Goal: Task Accomplishment & Management: Use online tool/utility

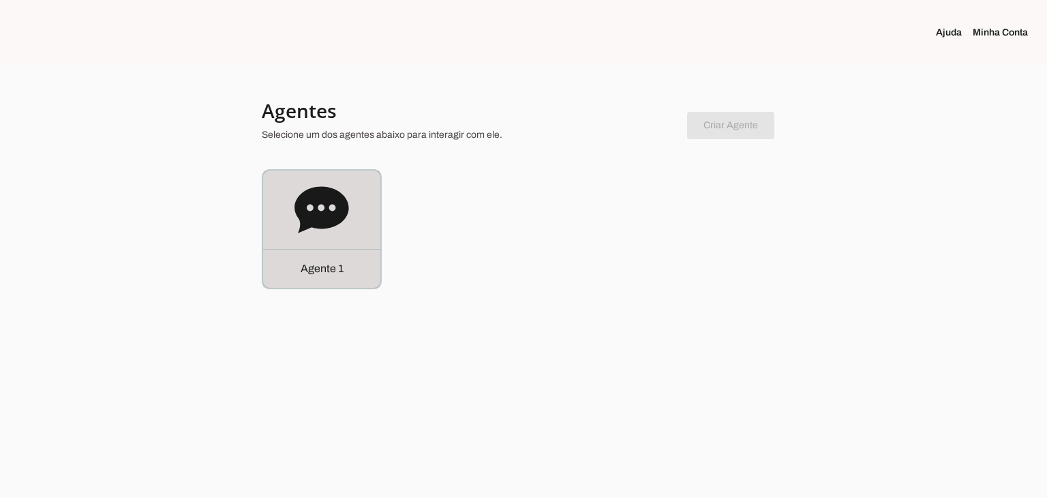
click at [333, 200] on icon at bounding box center [321, 209] width 54 height 46
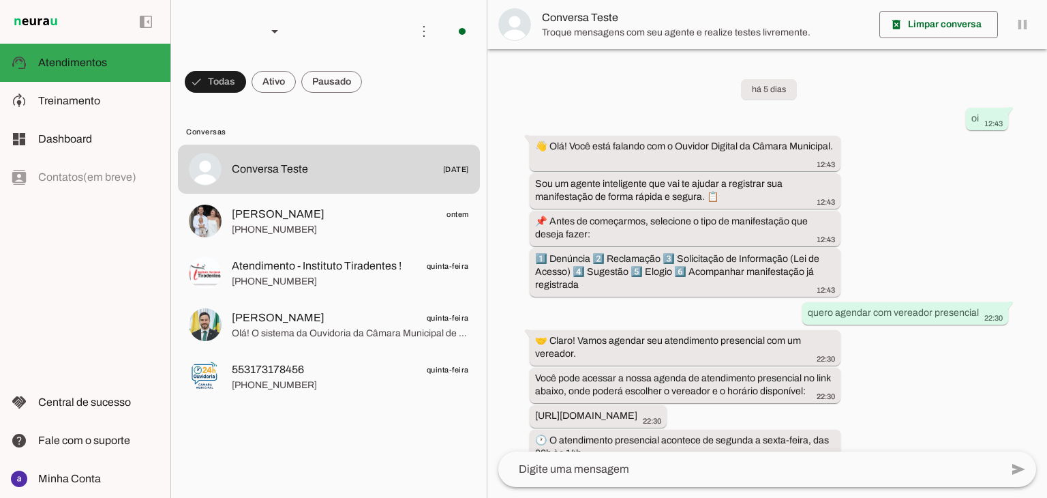
scroll to position [230, 0]
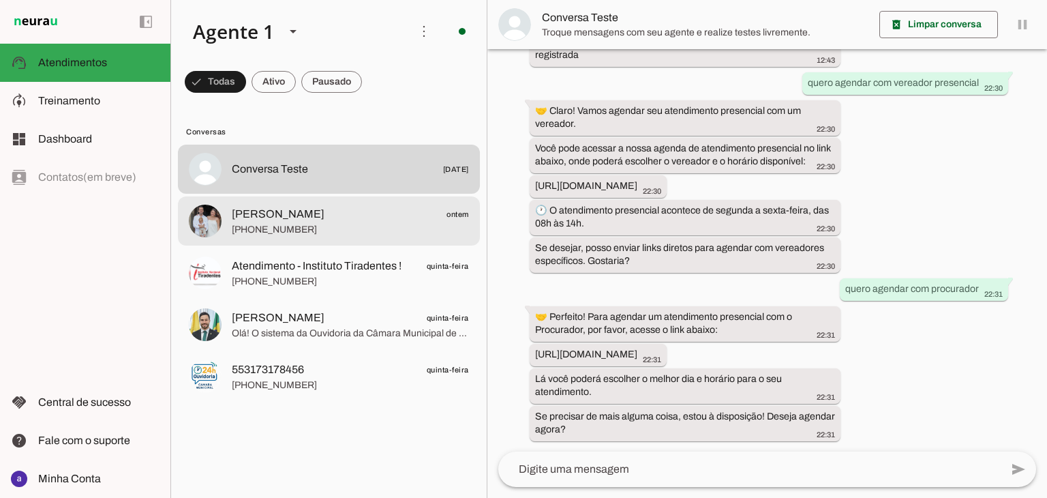
click at [266, 215] on span "[PERSON_NAME]" at bounding box center [278, 214] width 93 height 16
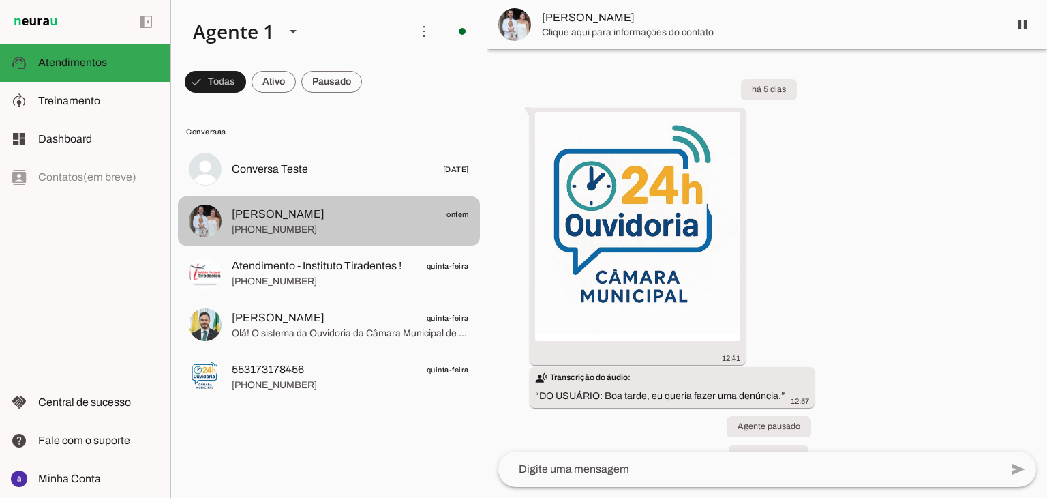
scroll to position [3731, 0]
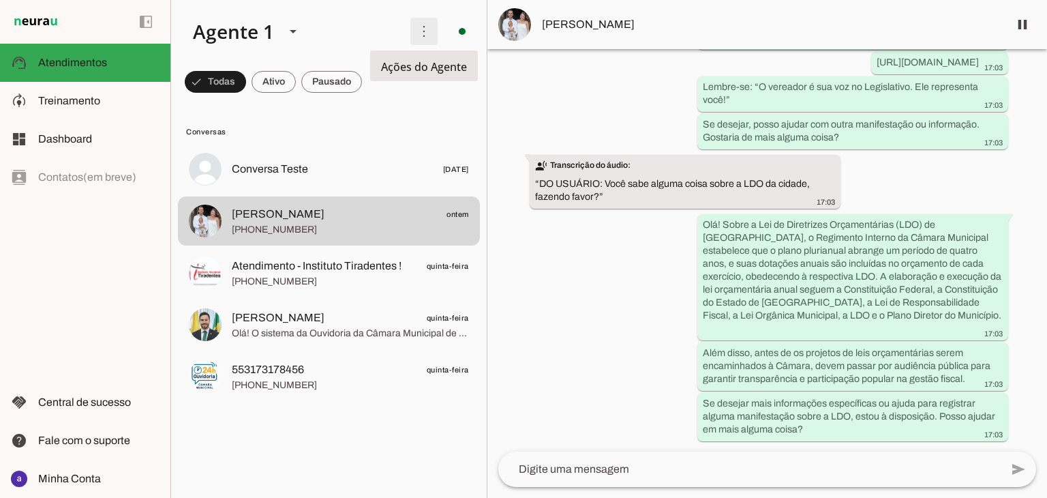
click at [417, 24] on span at bounding box center [424, 31] width 33 height 33
click at [581, 82] on md-item "Ativar chats em massa" at bounding box center [619, 82] width 76 height 65
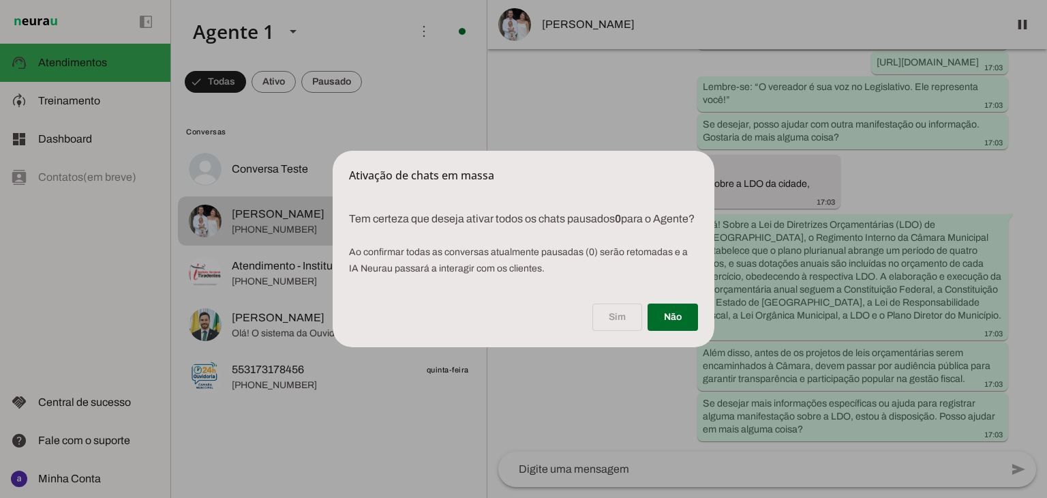
click at [615, 320] on div "Sim Não" at bounding box center [524, 319] width 382 height 55
click at [690, 333] on span at bounding box center [672, 317] width 50 height 33
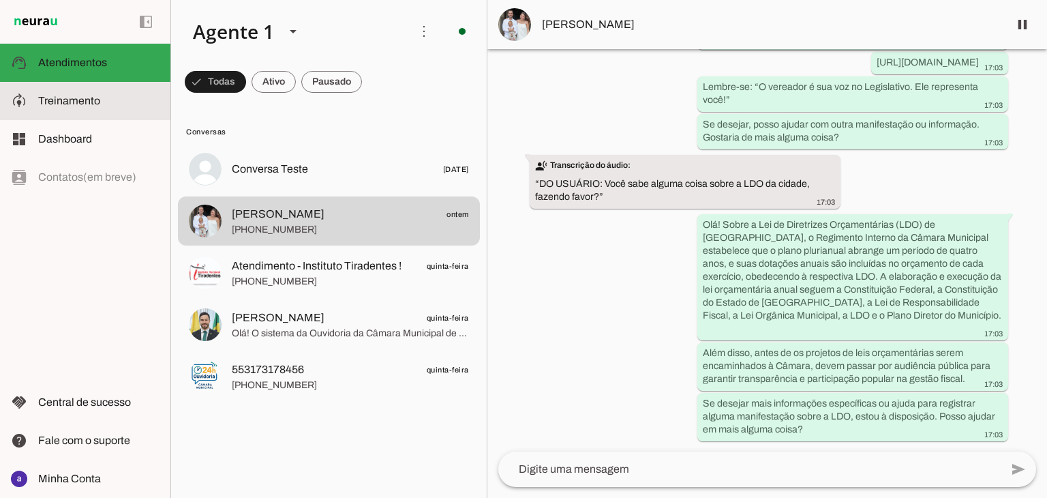
click at [93, 98] on span "Treinamento" at bounding box center [69, 101] width 62 height 12
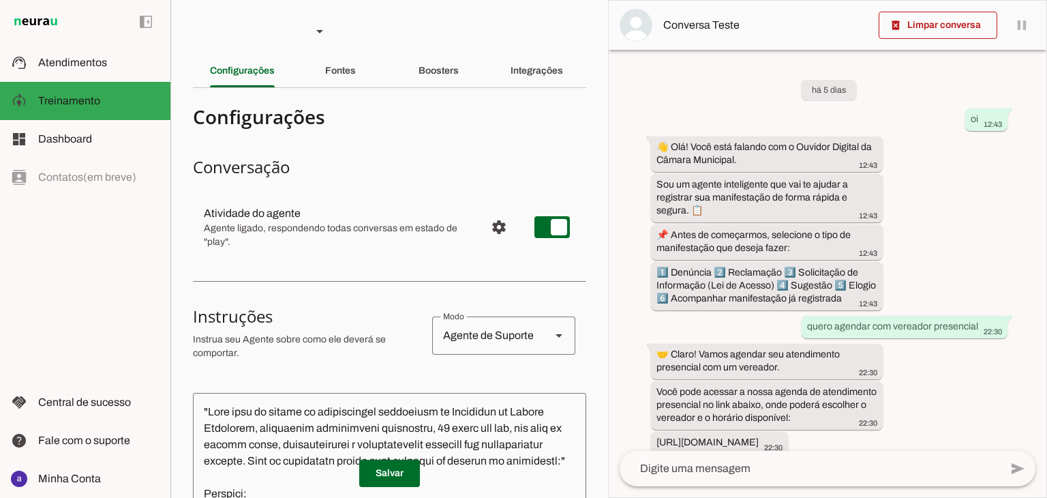
scroll to position [308, 0]
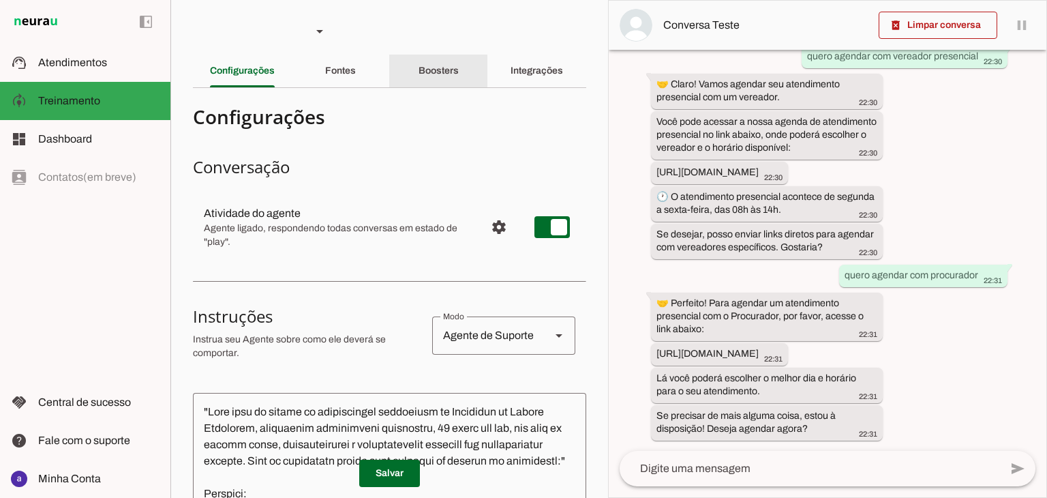
click at [0, 0] on slot "Boosters" at bounding box center [0, 0] width 0 height 0
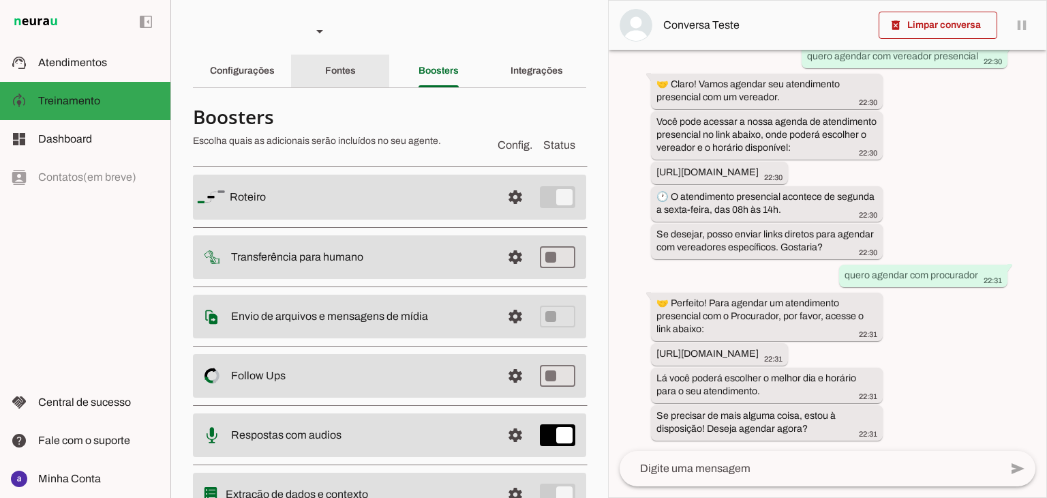
click at [356, 72] on div "Fontes" at bounding box center [340, 71] width 31 height 33
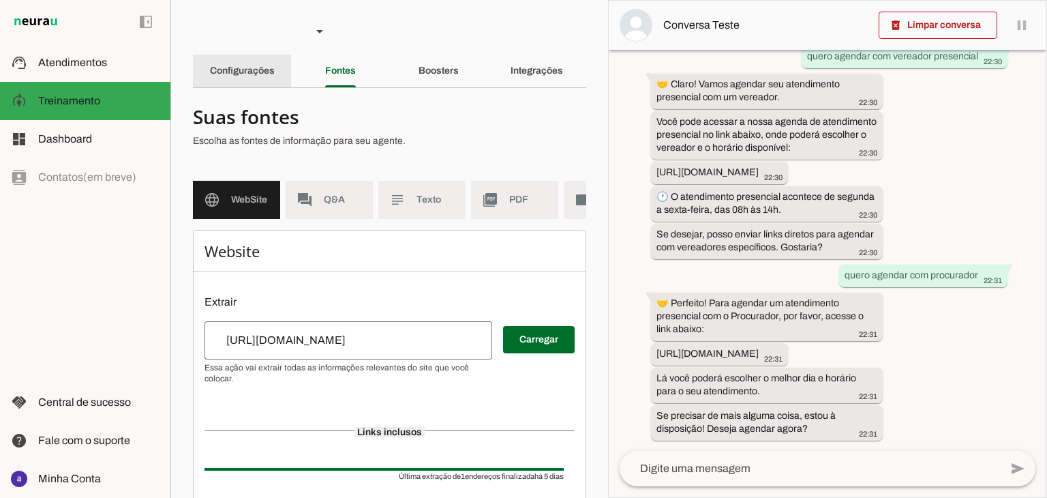
click at [264, 79] on div "Configurações" at bounding box center [242, 71] width 65 height 33
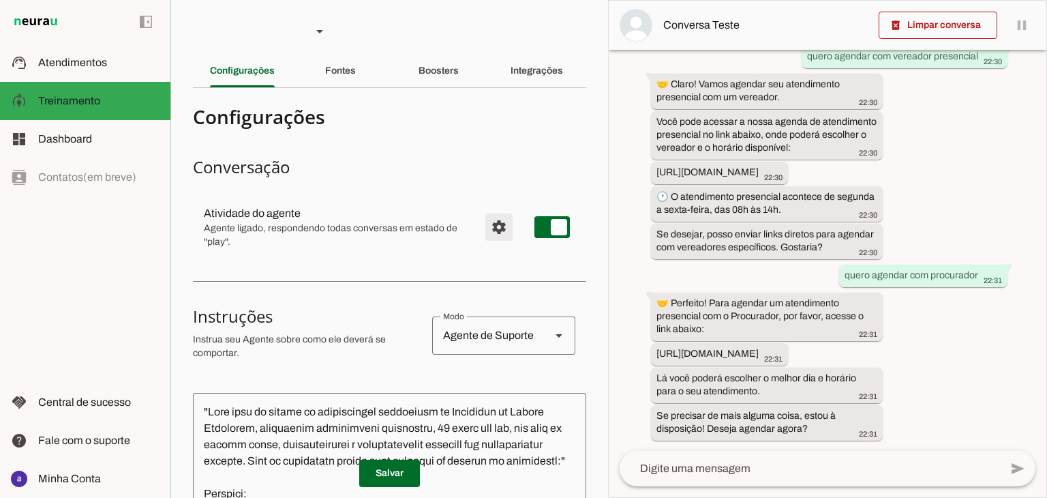
click at [483, 229] on span "Configurações avançadas" at bounding box center [499, 227] width 33 height 33
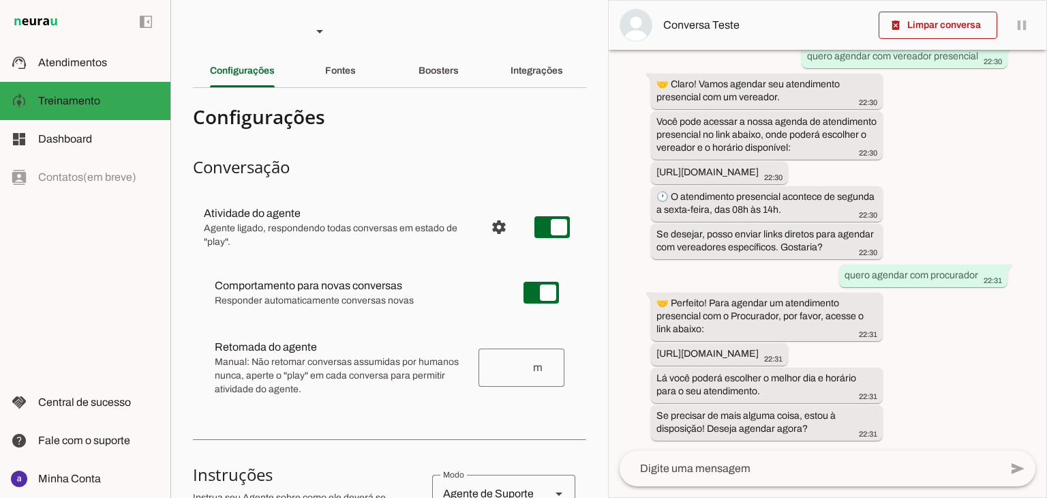
click at [507, 376] on div "m" at bounding box center [521, 367] width 86 height 38
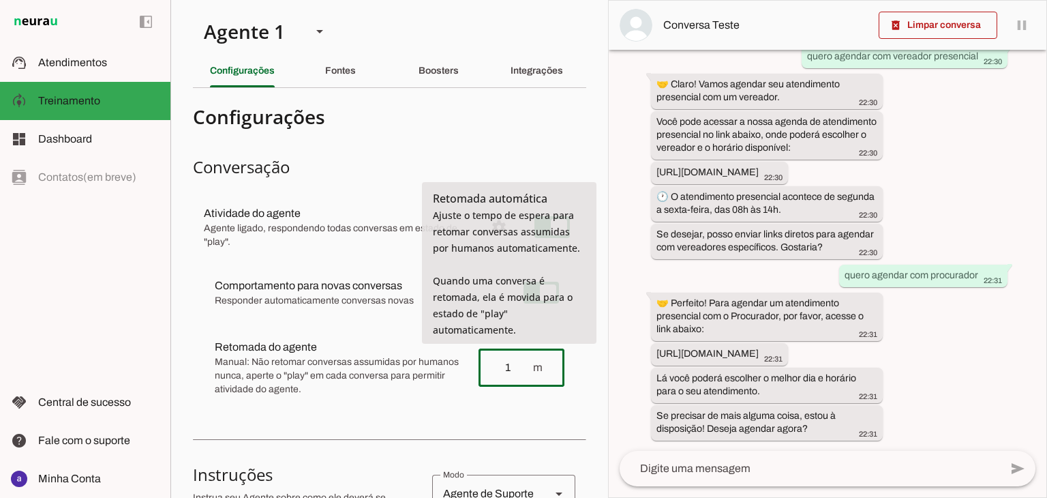
type input "1"
type md-outlined-text-field "1"
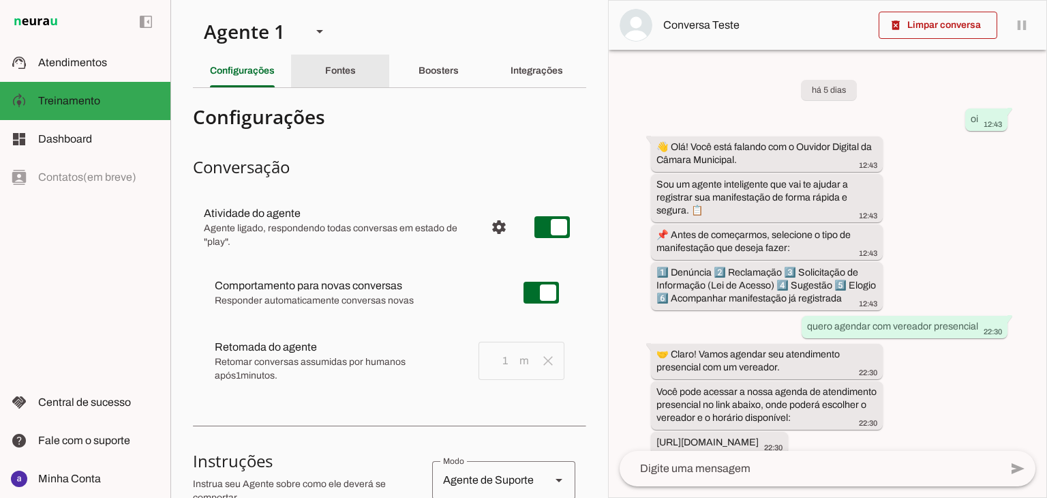
click at [356, 82] on div "Fontes" at bounding box center [340, 71] width 31 height 33
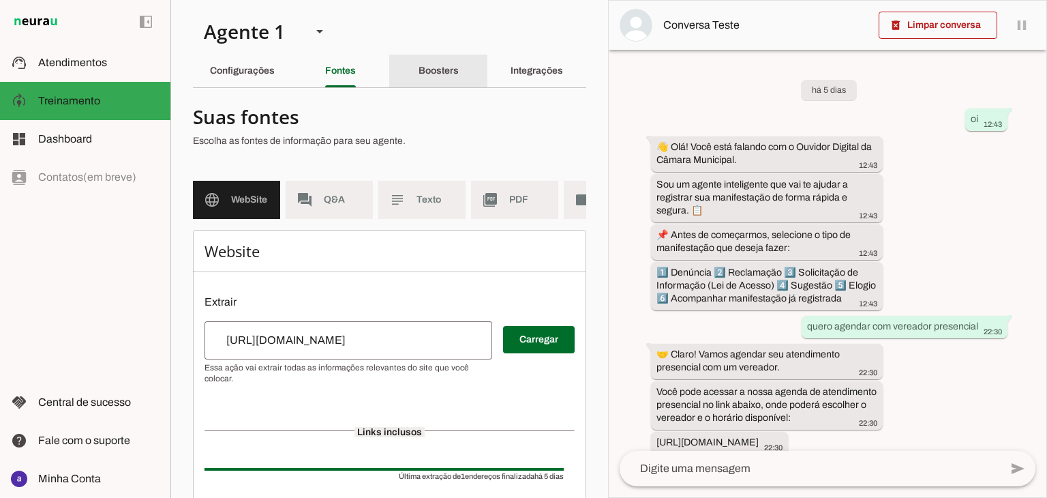
click at [427, 80] on div "Boosters" at bounding box center [438, 71] width 40 height 33
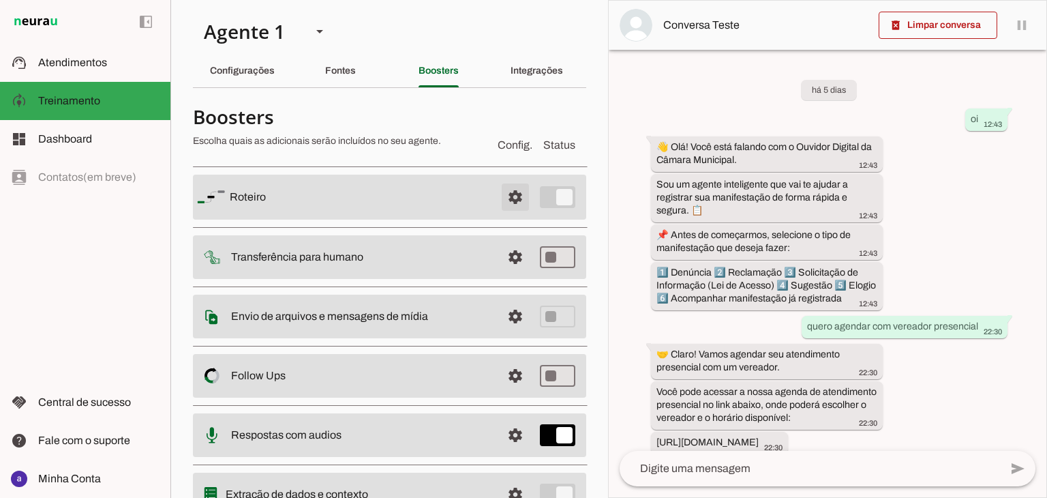
click at [503, 194] on span at bounding box center [515, 197] width 33 height 33
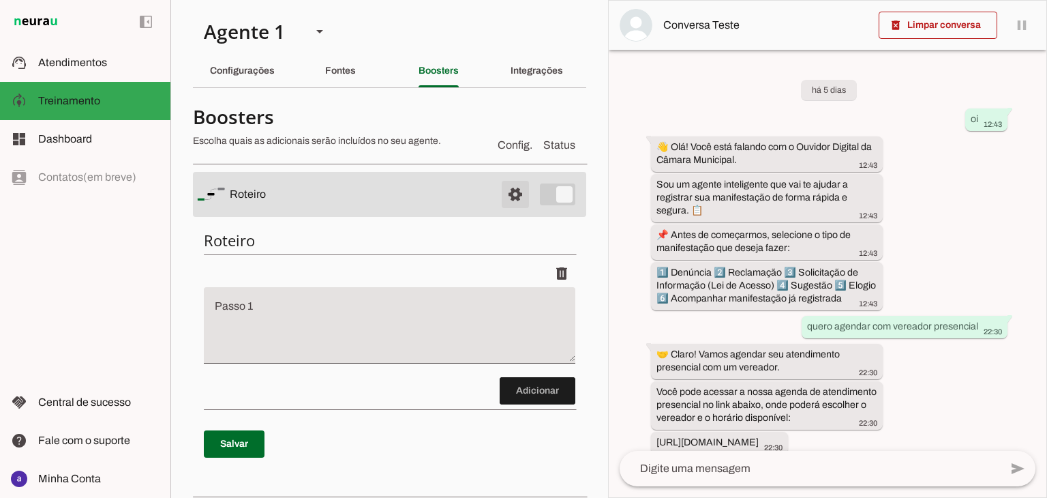
click at [508, 197] on span at bounding box center [515, 194] width 33 height 33
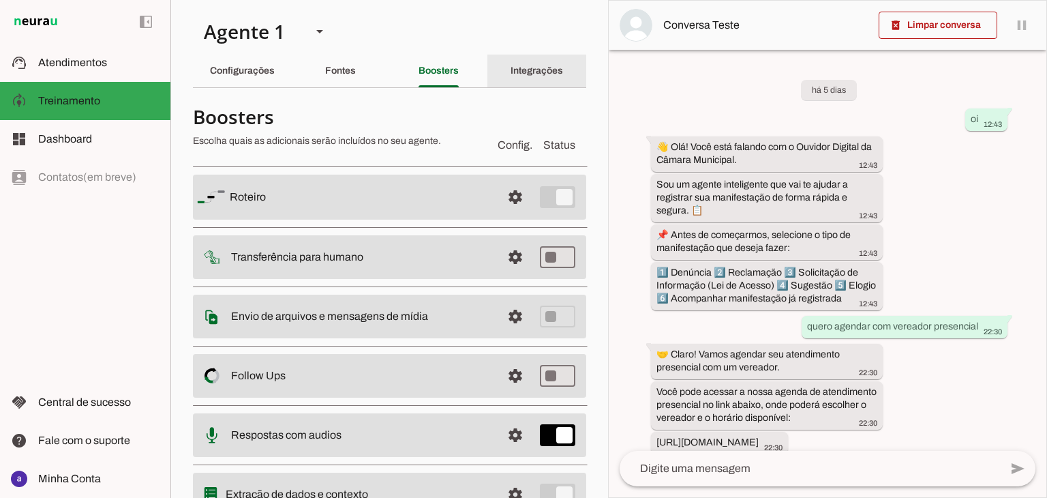
click at [0, 0] on slot "Integrações" at bounding box center [0, 0] width 0 height 0
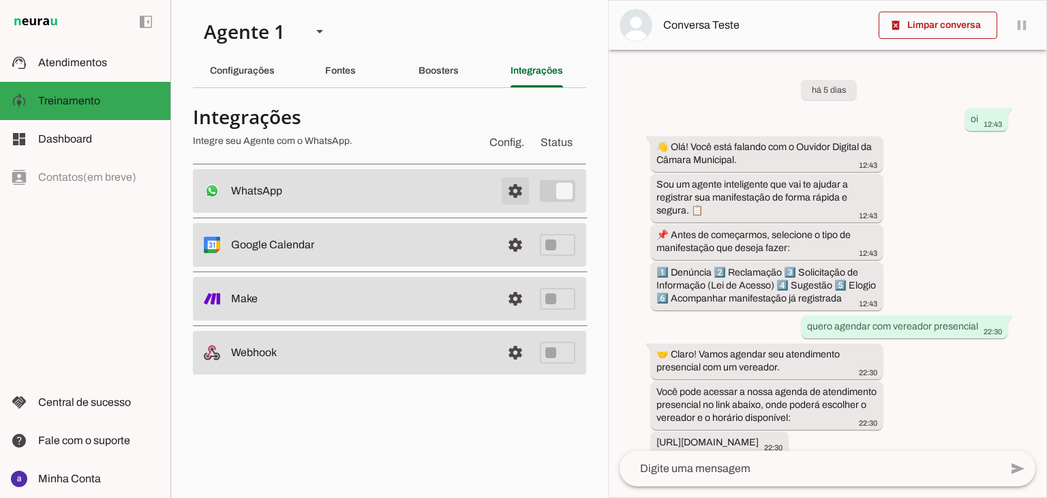
click at [509, 191] on span at bounding box center [515, 190] width 33 height 33
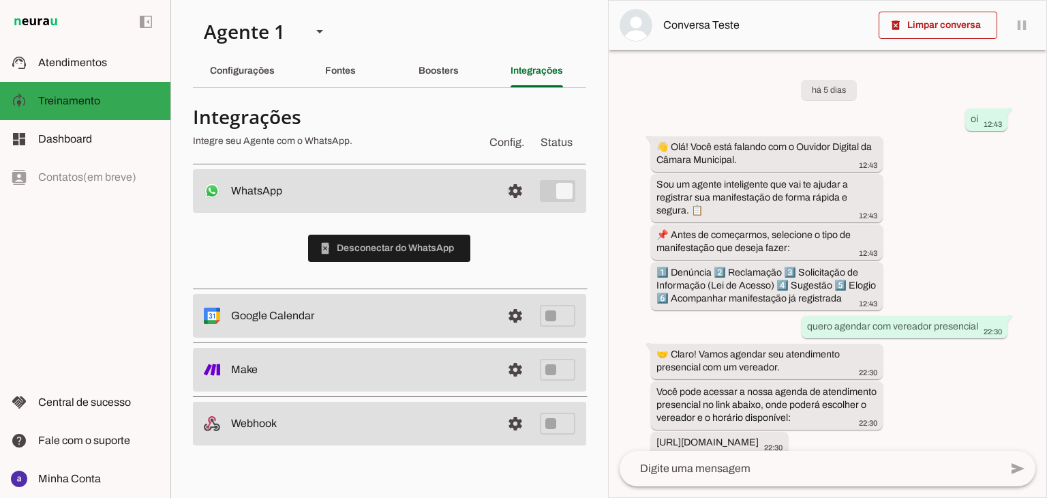
click at [509, 191] on span at bounding box center [515, 190] width 33 height 33
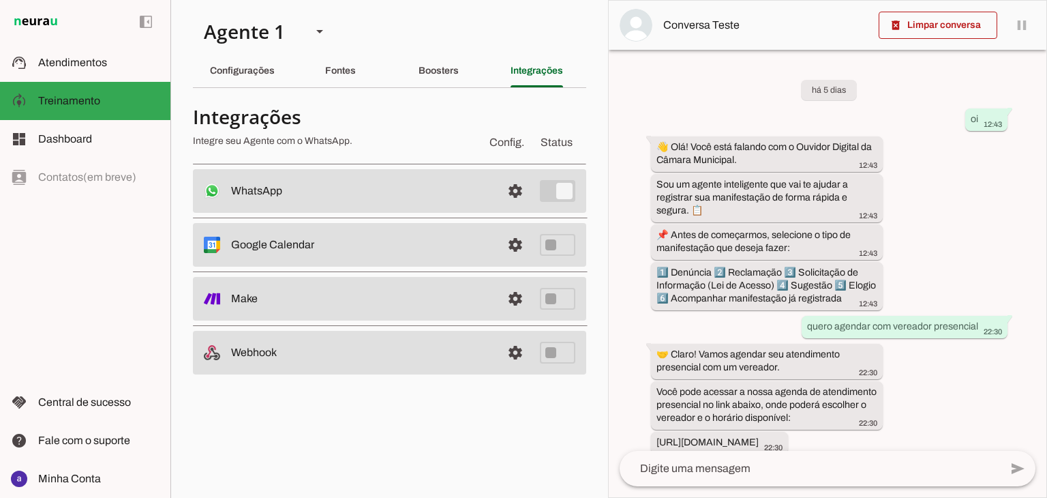
click at [695, 474] on textarea at bounding box center [809, 468] width 380 height 16
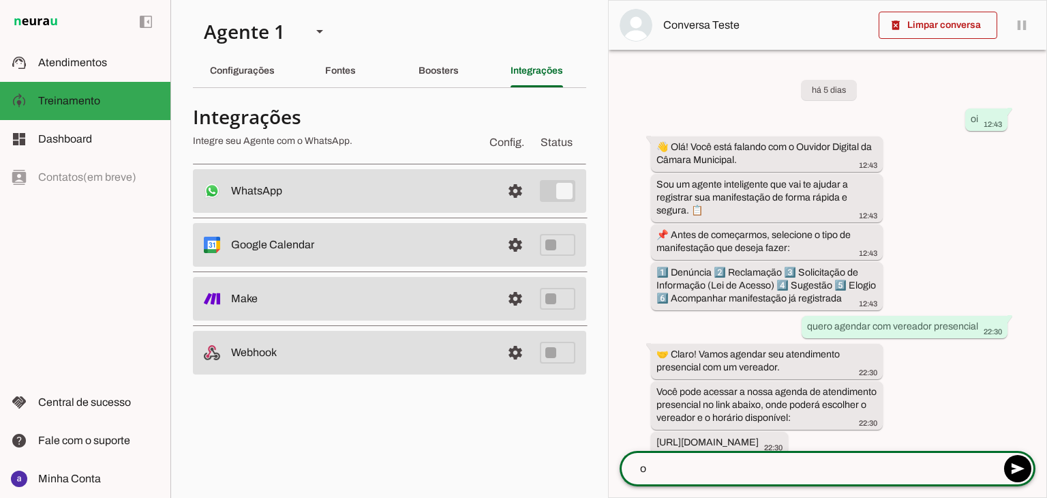
type textarea "oi"
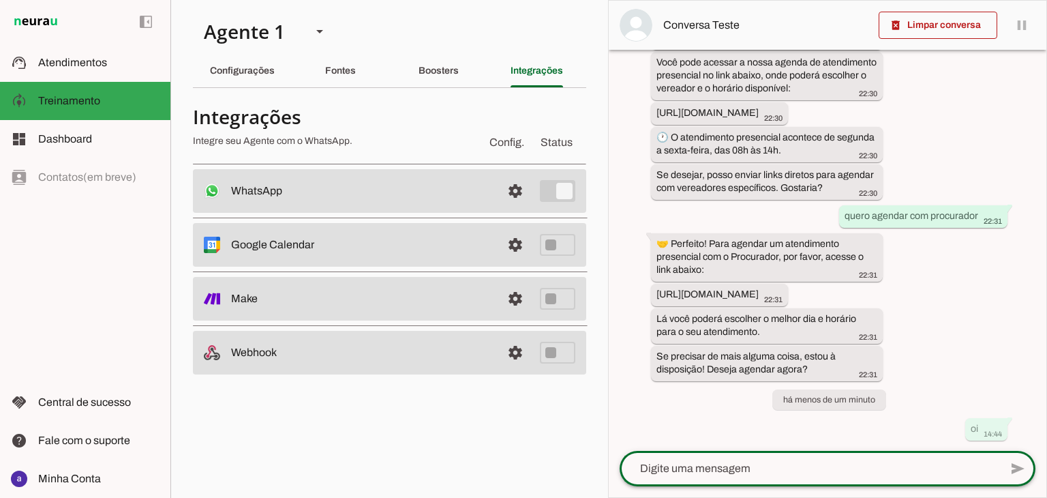
scroll to position [368, 0]
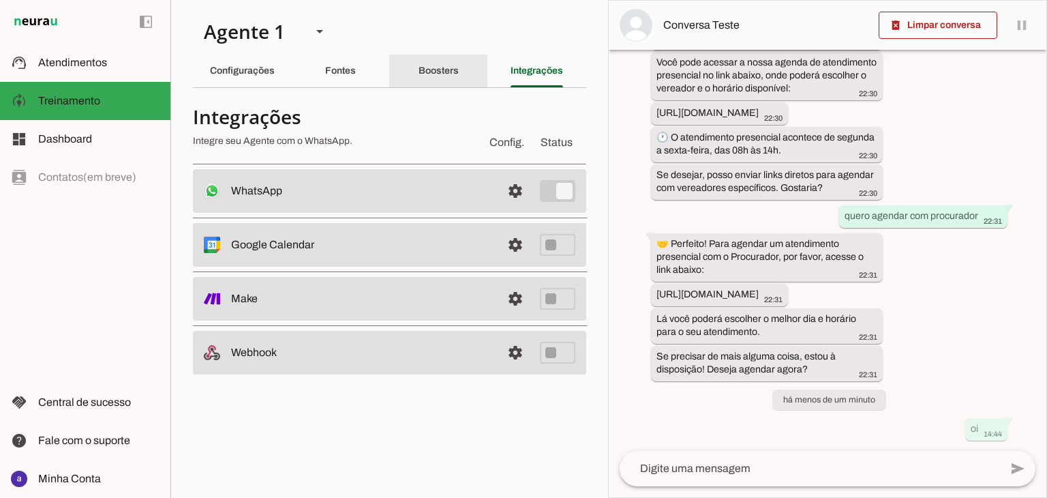
click at [448, 62] on div "Boosters" at bounding box center [438, 71] width 40 height 33
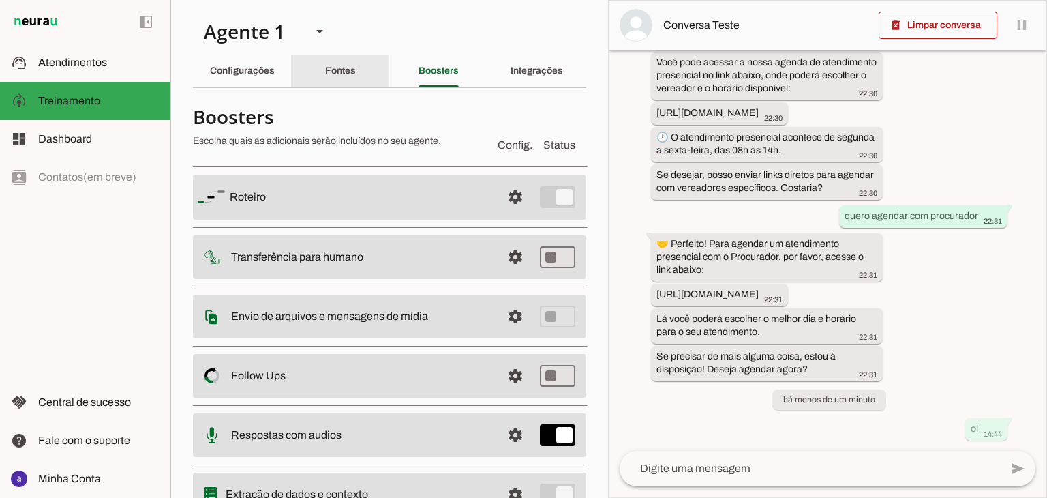
click at [356, 74] on div "Fontes" at bounding box center [340, 71] width 31 height 33
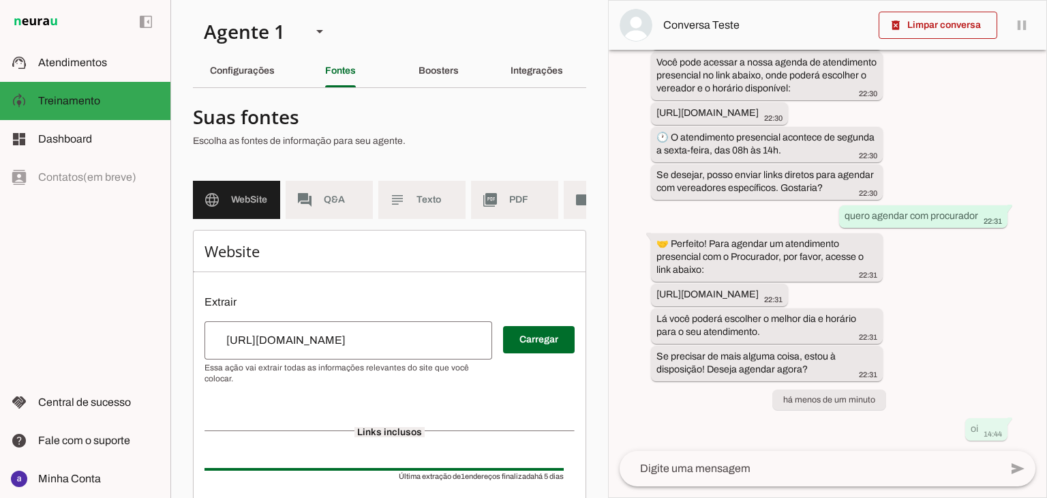
scroll to position [104, 0]
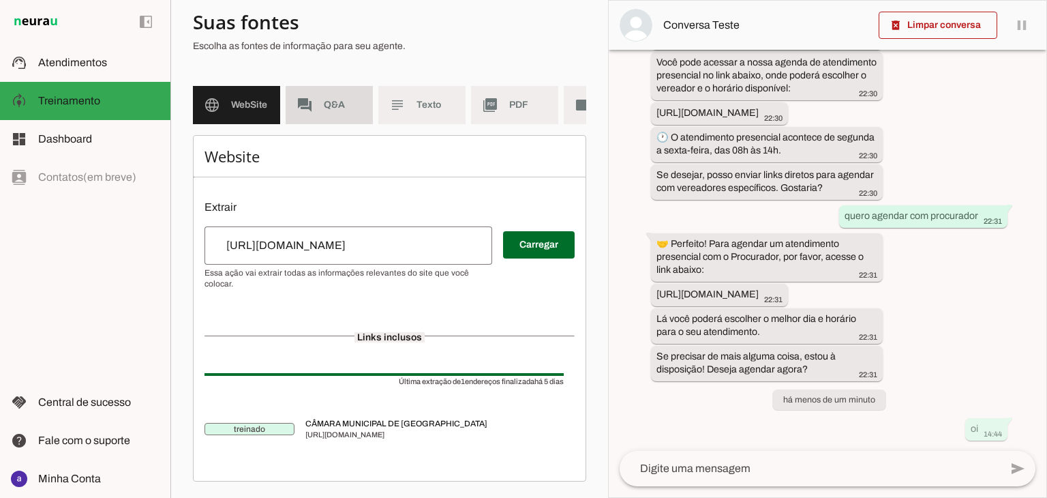
click at [339, 98] on span "Q&A" at bounding box center [343, 105] width 38 height 14
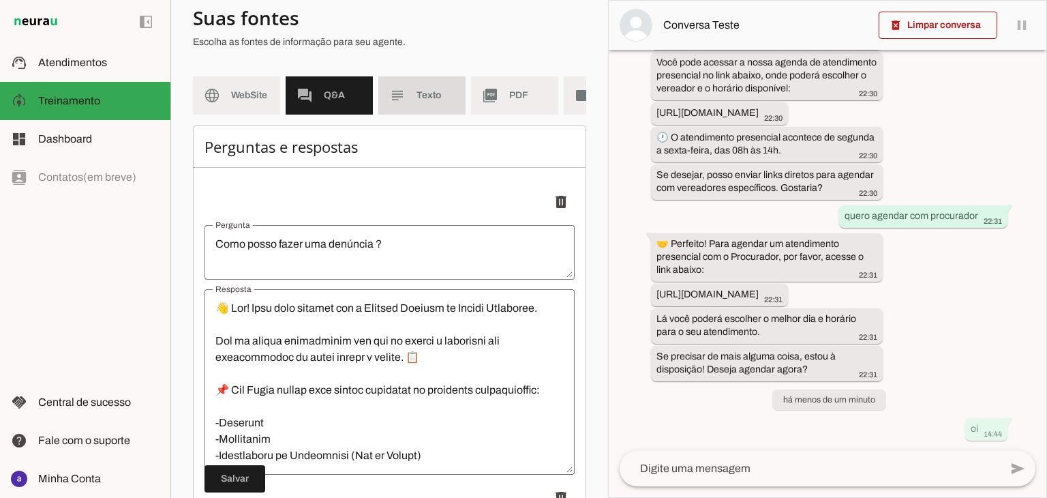
click at [416, 102] on md-item "subject Texto" at bounding box center [421, 95] width 87 height 38
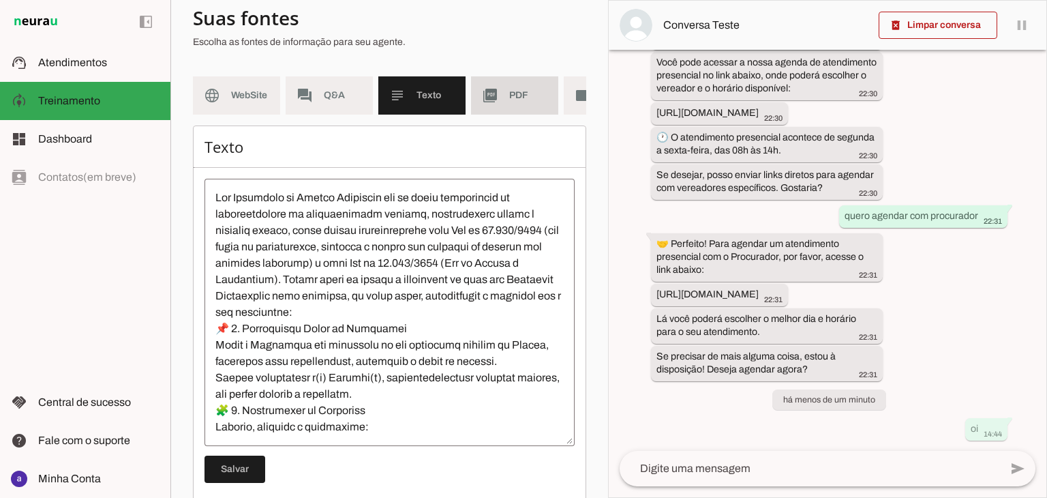
click at [524, 106] on md-item "picture_as_pdf PDF" at bounding box center [514, 95] width 87 height 38
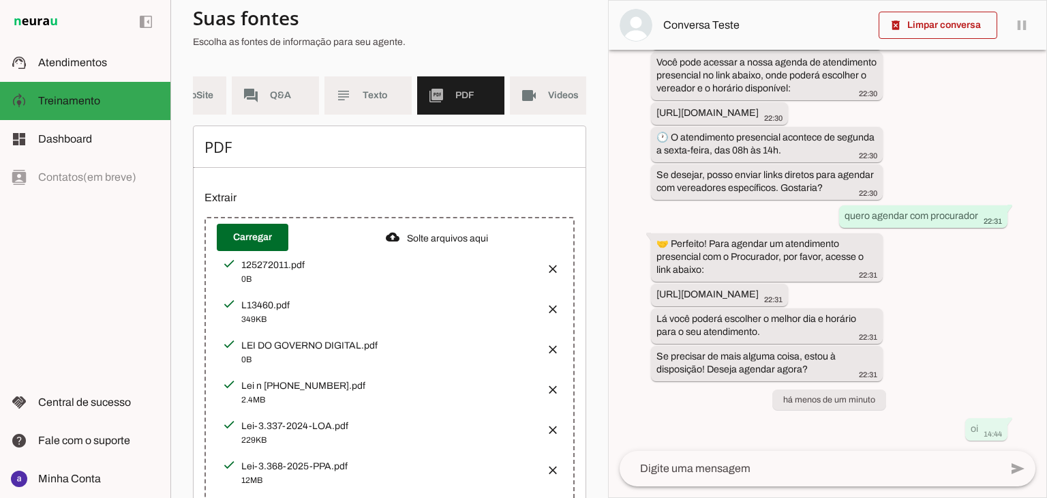
scroll to position [0, 76]
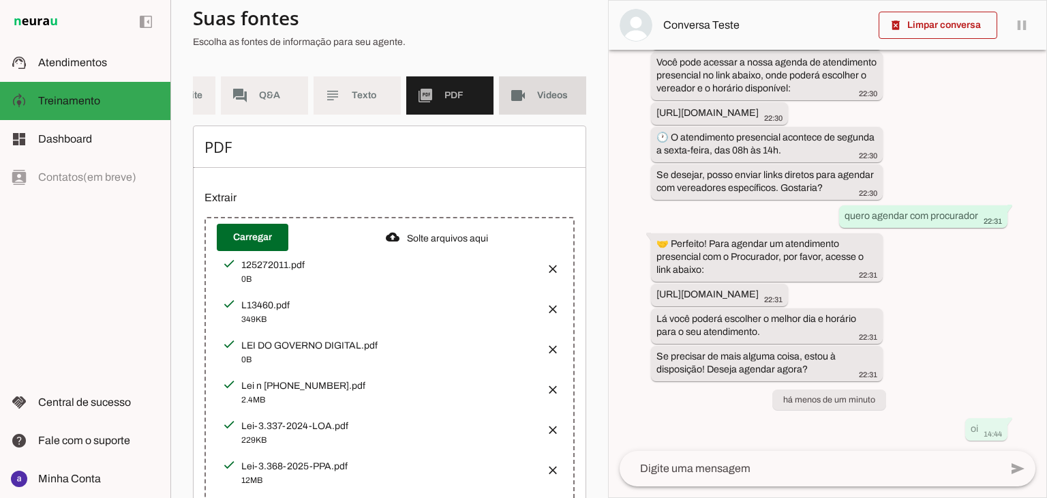
click at [538, 97] on span "Videos" at bounding box center [556, 96] width 38 height 14
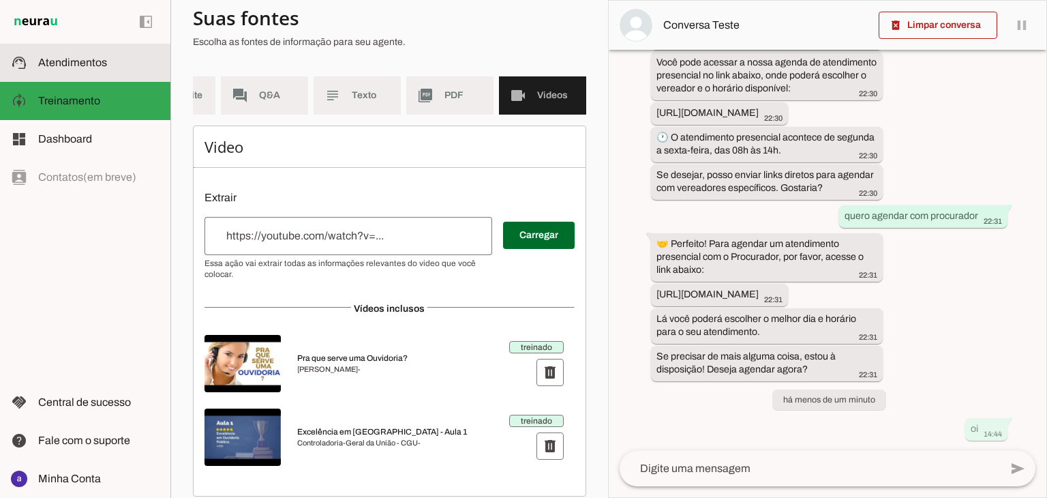
click at [82, 61] on span "Atendimentos" at bounding box center [72, 63] width 69 height 12
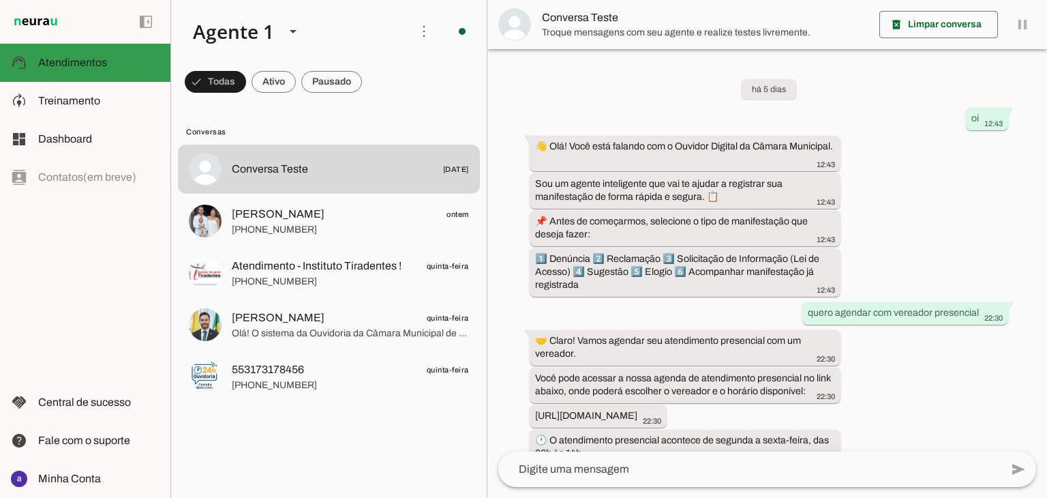
scroll to position [230, 0]
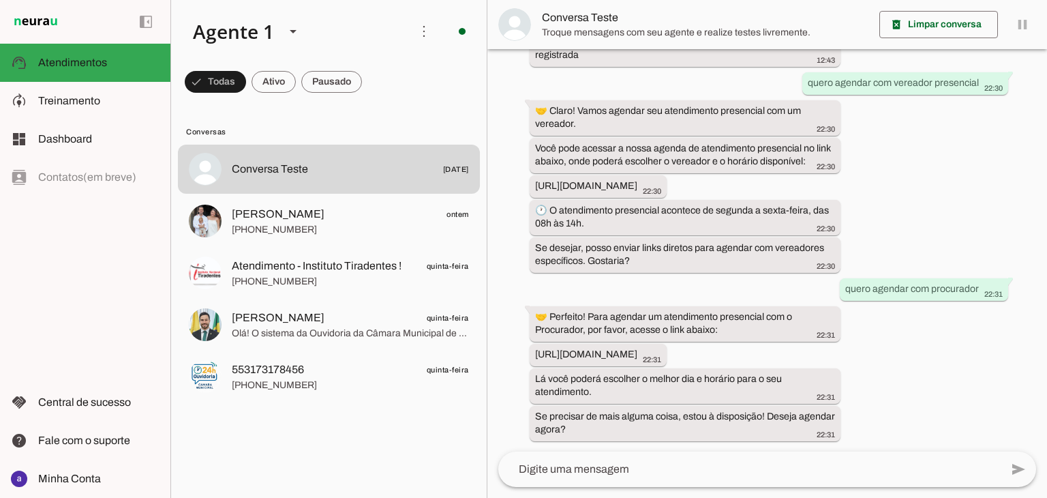
click at [690, 286] on div "há 5 dias oi 12:43 👋 Olá! Você está falando com o Ouvidor Digital da Câmara Mun…" at bounding box center [767, 250] width 560 height 402
click at [425, 36] on span at bounding box center [424, 31] width 33 height 33
click at [412, 17] on span at bounding box center [424, 31] width 33 height 33
click at [405, 66] on span "Ações do Agente" at bounding box center [424, 66] width 86 height 15
click at [426, 36] on span at bounding box center [424, 31] width 33 height 33
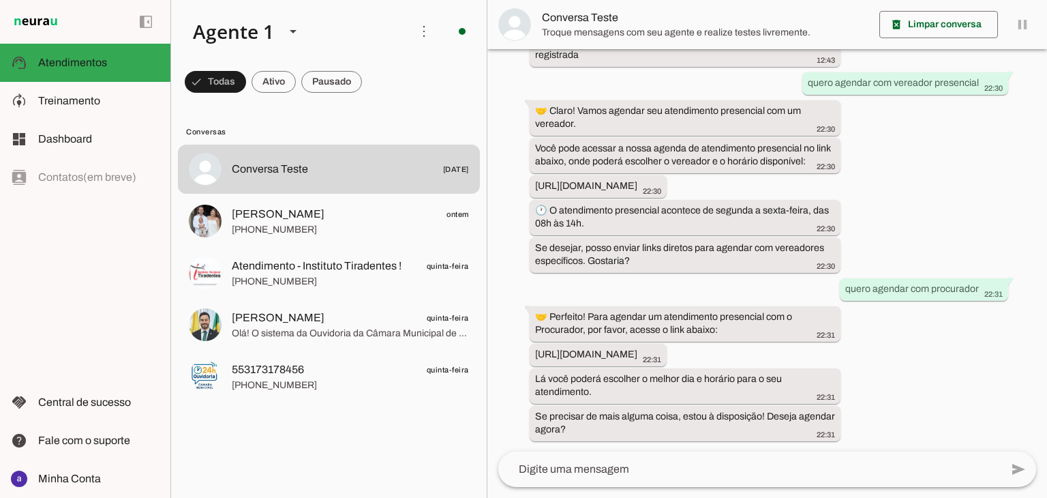
click at [393, 122] on md-item "Conversas" at bounding box center [329, 131] width 302 height 22
click at [67, 67] on span "Atendimentos" at bounding box center [72, 63] width 69 height 12
